Goal: Task Accomplishment & Management: Use online tool/utility

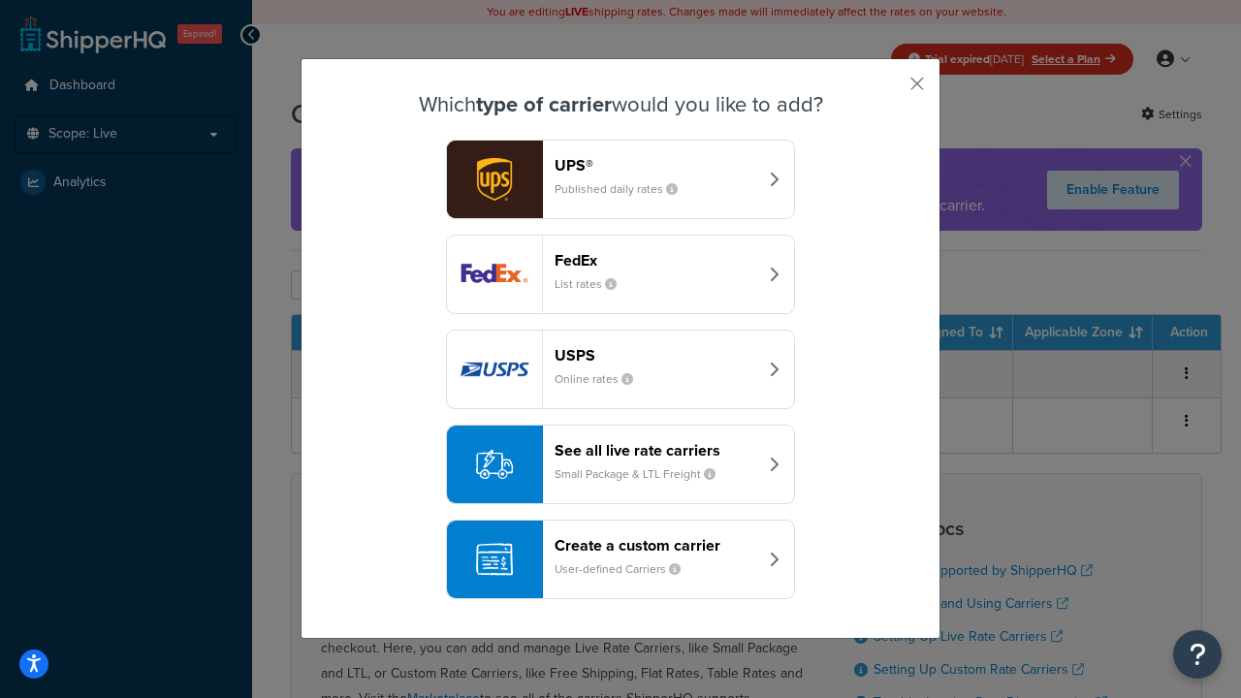
click at [621, 559] on div "Create a custom carrier User-defined Carriers" at bounding box center [656, 559] width 203 height 47
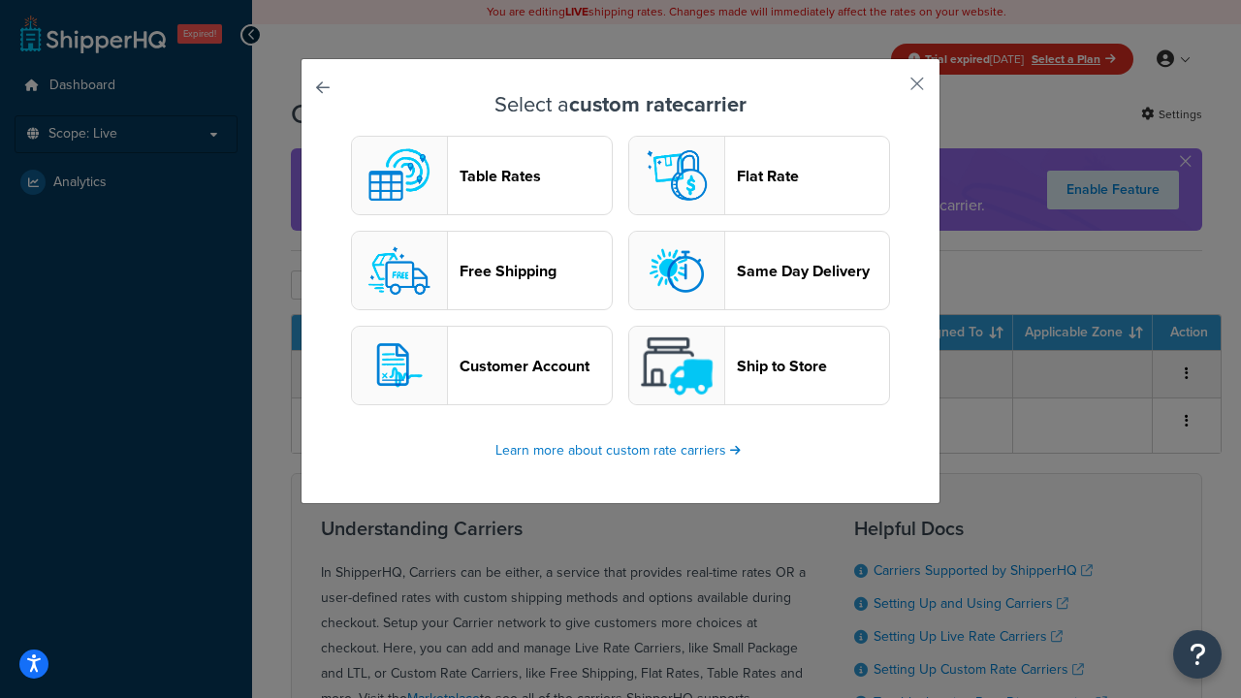
click at [482, 175] on header "Table Rates" at bounding box center [536, 176] width 152 height 18
